Goal: Find specific page/section

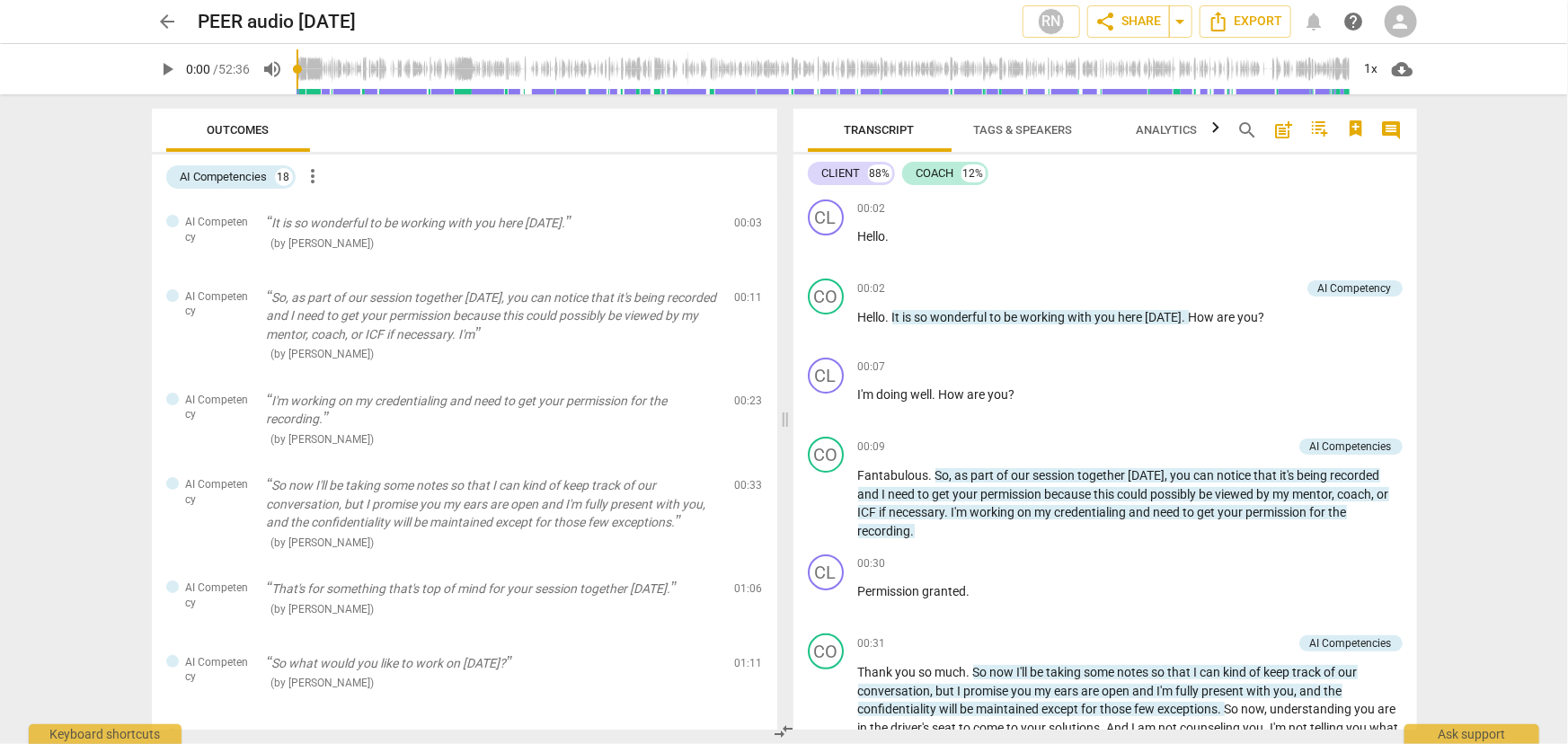
click at [1013, 134] on span "Tags & Speakers" at bounding box center [1024, 129] width 99 height 13
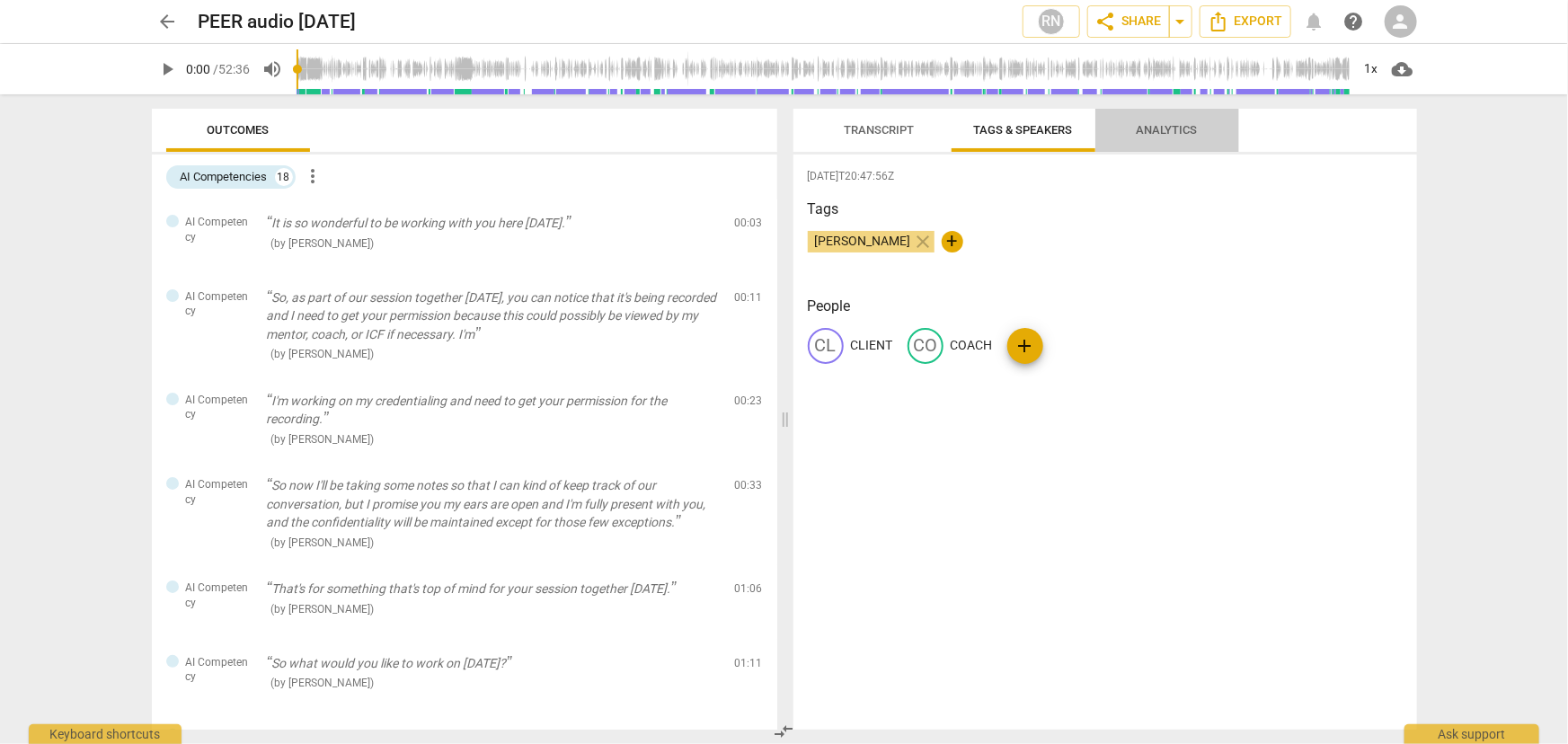
click at [1176, 126] on span "Analytics" at bounding box center [1167, 129] width 61 height 13
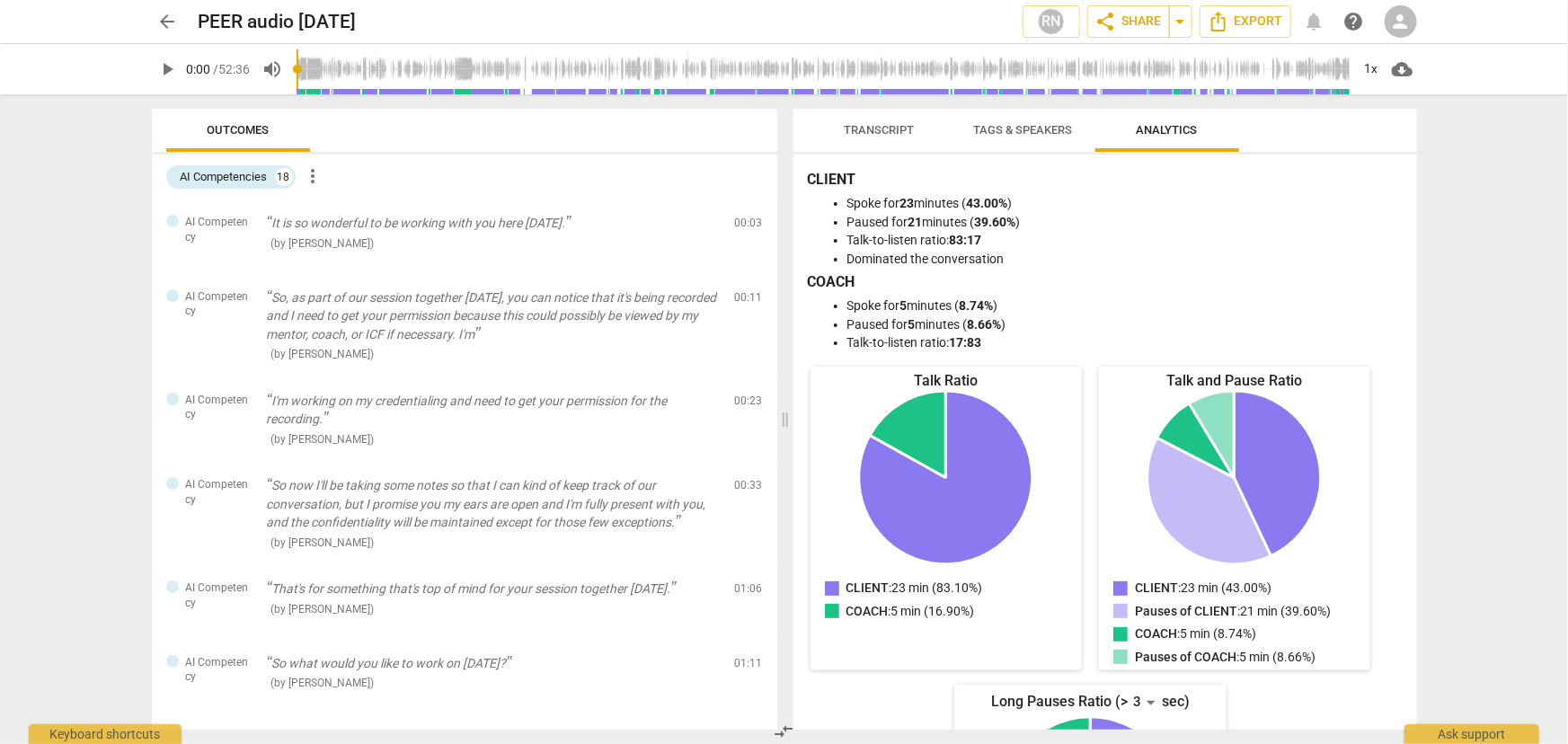
click at [232, 133] on span "Outcomes" at bounding box center [238, 129] width 62 height 13
click at [242, 133] on span "Outcomes" at bounding box center [238, 129] width 62 height 13
click at [1233, 22] on span "Export" at bounding box center [1245, 21] width 76 height 22
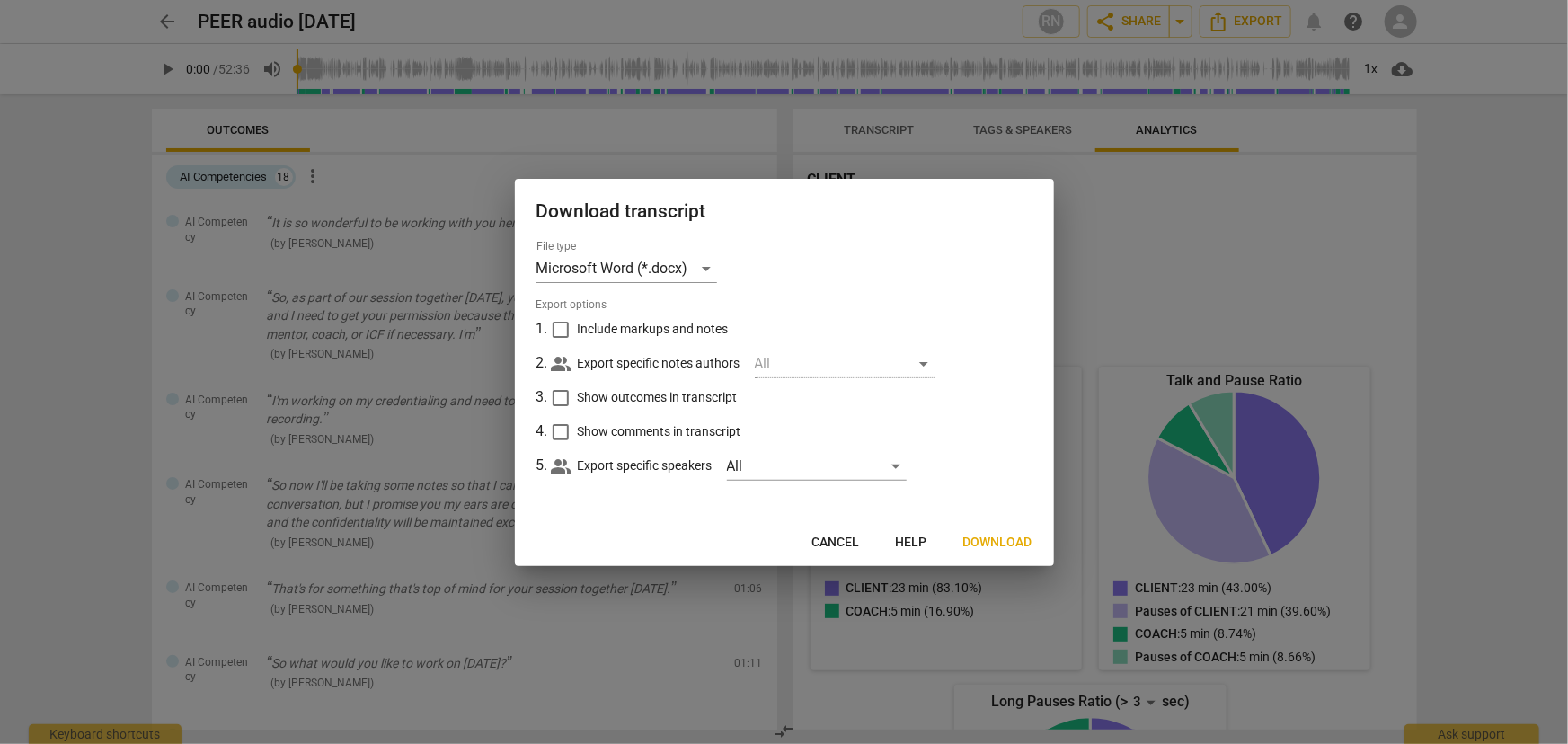
click at [835, 542] on span "Cancel" at bounding box center [837, 543] width 48 height 18
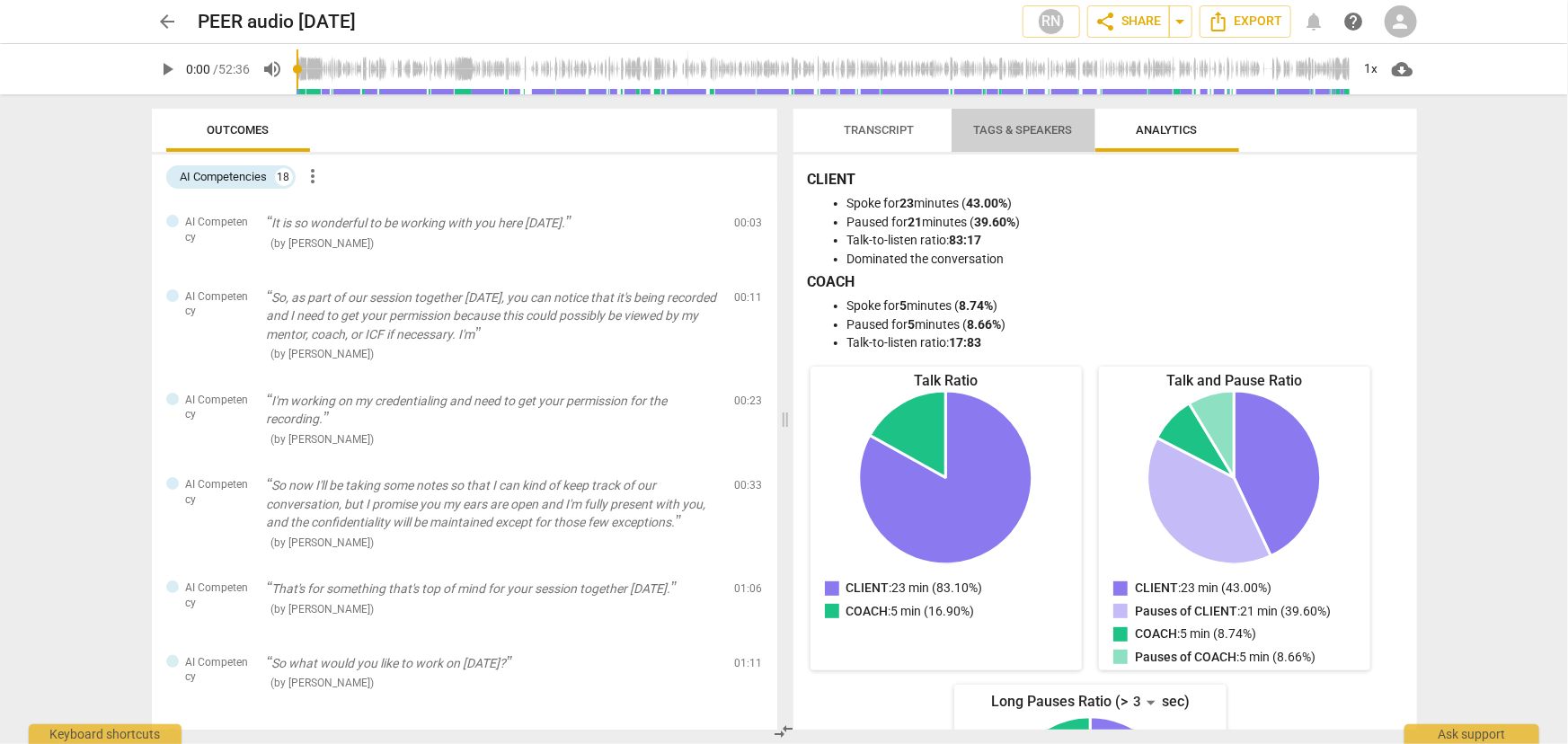
click at [998, 135] on span "Tags & Speakers" at bounding box center [1024, 129] width 99 height 13
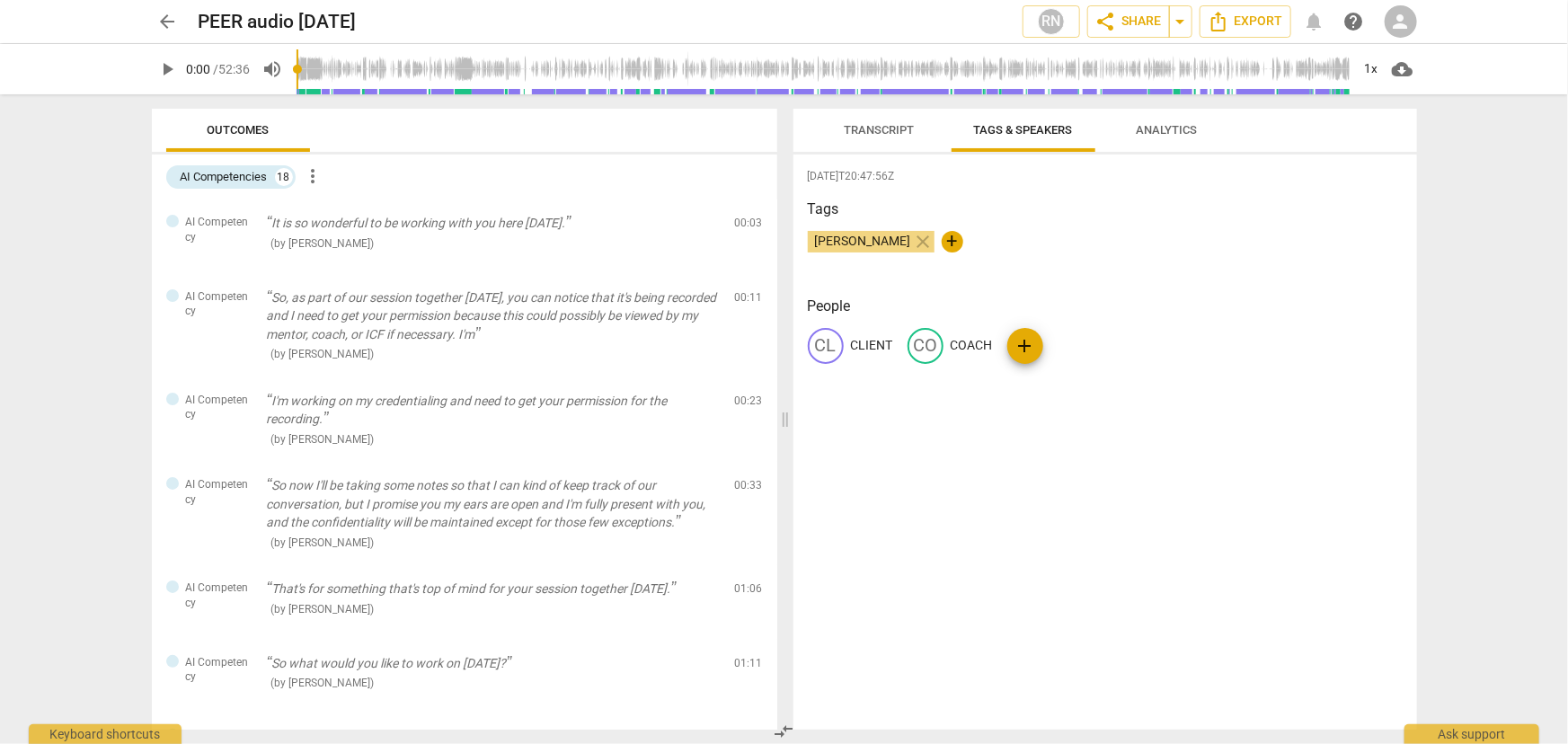
click at [856, 137] on span "Transcript" at bounding box center [880, 130] width 113 height 24
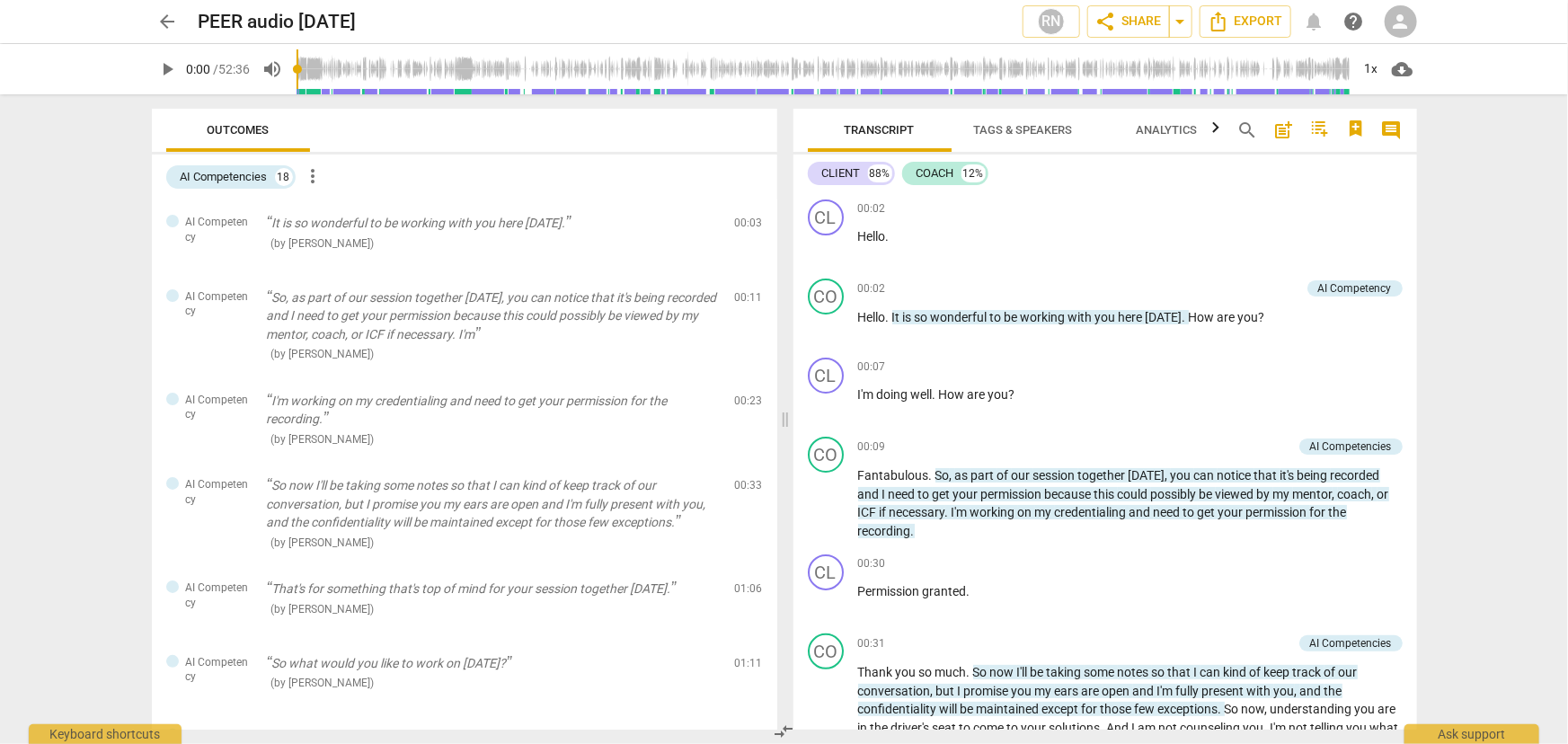
click at [165, 22] on span "arrow_back" at bounding box center [168, 21] width 22 height 22
